Goal: Share content

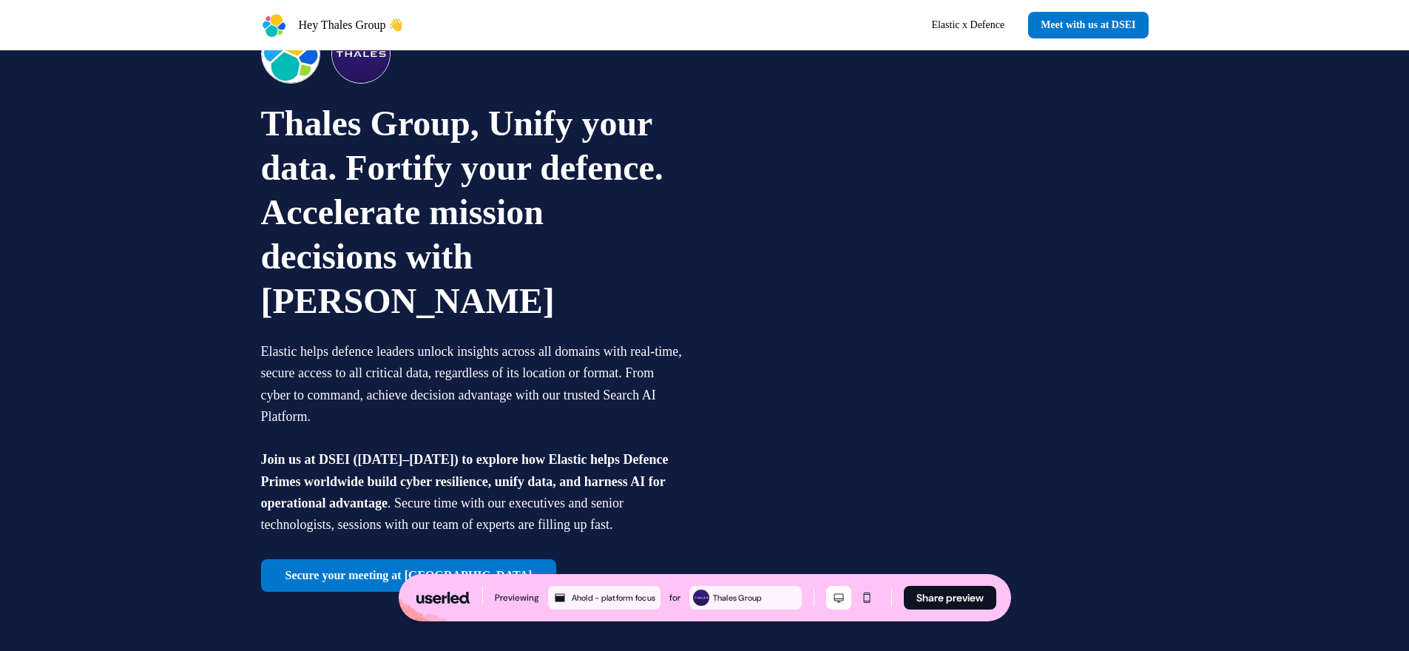
scroll to position [132, 0]
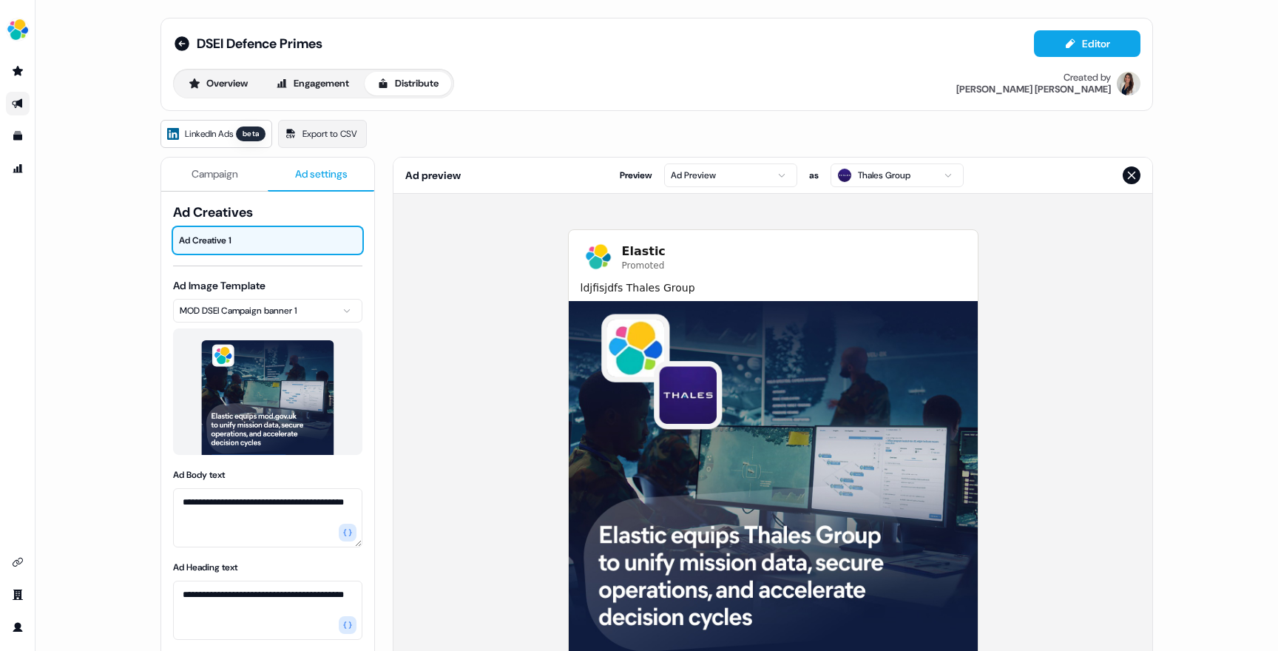
scroll to position [208, 0]
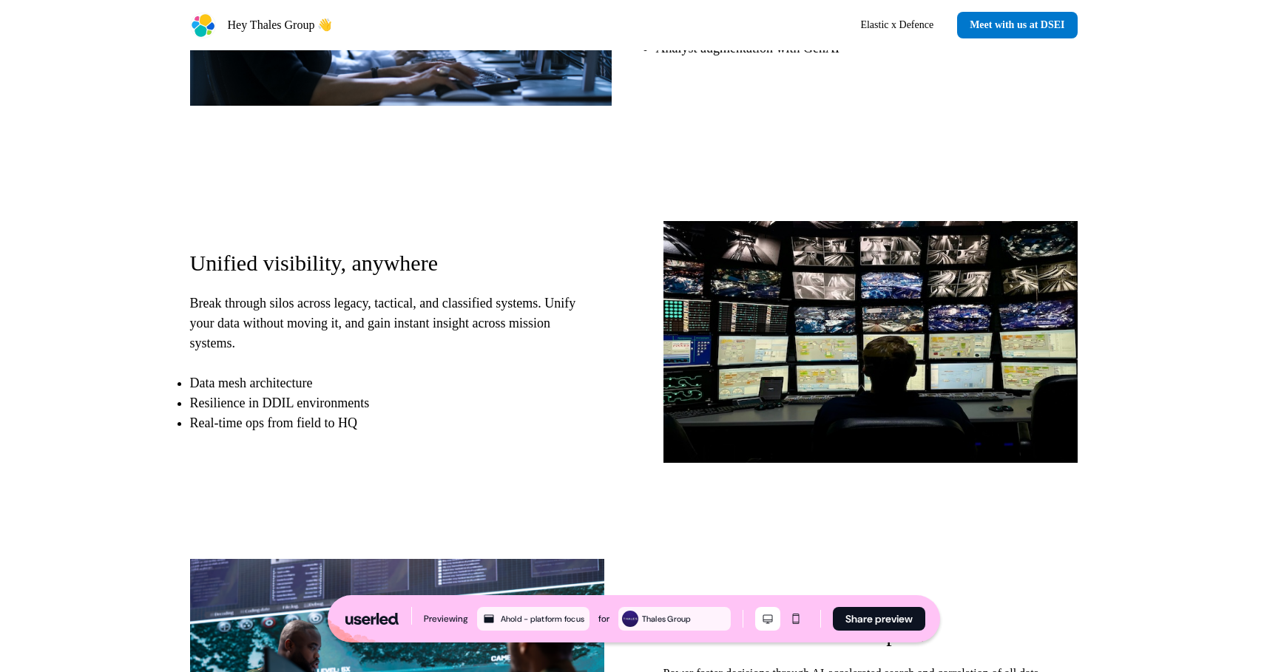
scroll to position [1220, 0]
